Goal: Task Accomplishment & Management: Use online tool/utility

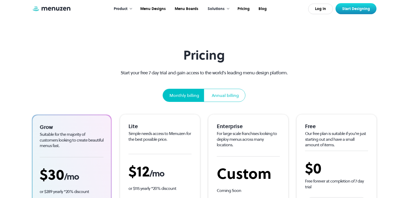
click at [231, 97] on div "Annual billing" at bounding box center [225, 95] width 27 height 6
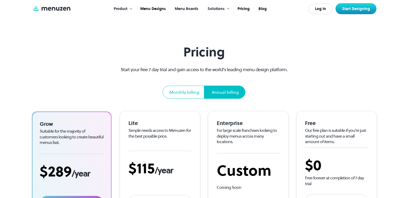
click at [182, 8] on link "Menu Boards" at bounding box center [186, 9] width 33 height 16
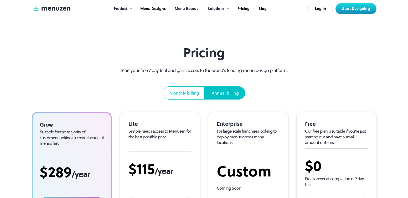
scroll to position [2, 0]
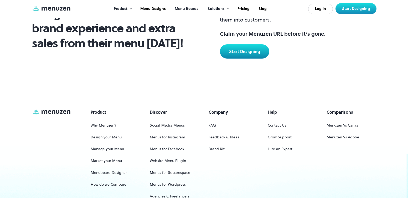
scroll to position [705, 0]
click at [365, 6] on link "Start Designing" at bounding box center [355, 8] width 41 height 11
